Goal: Information Seeking & Learning: Learn about a topic

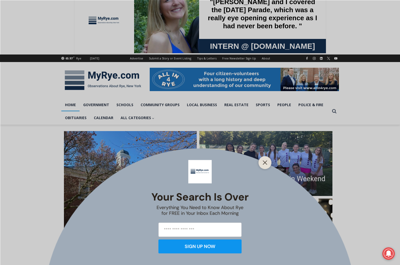
scroll to position [22, 0]
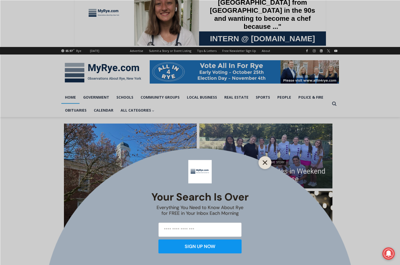
click at [266, 162] on icon "Close" at bounding box center [265, 162] width 5 height 5
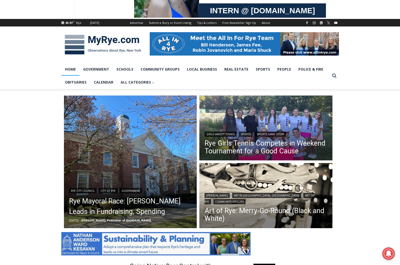
scroll to position [0, 0]
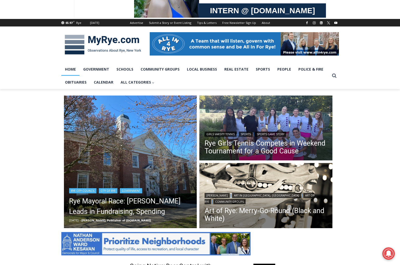
click at [141, 123] on img "Read More Rye Mayoral Race: Henderson Leads in Fundraising, Spending" at bounding box center [130, 162] width 133 height 133
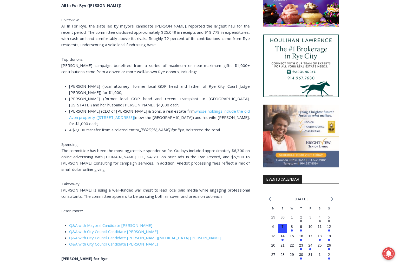
scroll to position [451, 0]
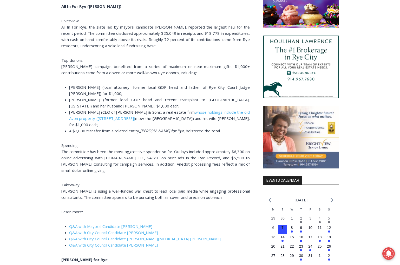
drag, startPoint x: 62, startPoint y: 26, endPoint x: 169, endPoint y: 45, distance: 108.7
click at [169, 45] on p "Overview: All In For Rye, the slate led by mayoral candidate [PERSON_NAME], rep…" at bounding box center [155, 33] width 188 height 31
copy span "All In For Rye, the slate led by mayoral candidate [PERSON_NAME], reported the …"
click at [117, 231] on span "Q&A with City Council Candidate [PERSON_NAME]" at bounding box center [113, 232] width 89 height 5
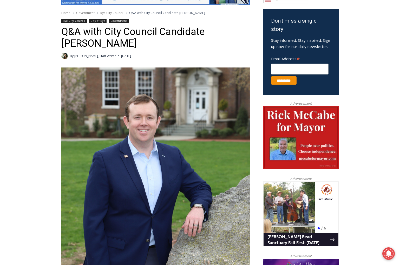
drag, startPoint x: 70, startPoint y: 57, endPoint x: 148, endPoint y: 55, distance: 77.4
click at [148, 55] on div "By Tucker Smith, Staff Writer September 25, 2025 September 16, 2025" at bounding box center [155, 56] width 188 height 6
copy div "By Tucker Smith, Staff Writer September 25, 2025"
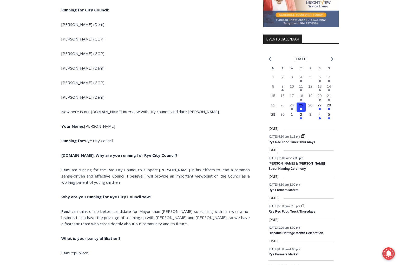
scroll to position [639, 0]
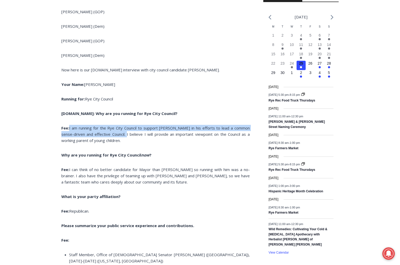
drag, startPoint x: 70, startPoint y: 128, endPoint x: 126, endPoint y: 135, distance: 55.9
click at [126, 135] on span "I am running for the Rye City Council to support Bill Henderson in his efforts …" at bounding box center [155, 134] width 188 height 18
copy span "I am running for the Rye City Council to support Bill Henderson in his efforts …"
